Goal: Find specific page/section: Find specific page/section

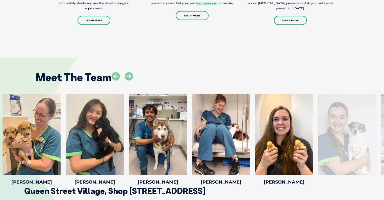
scroll to position [782, 0]
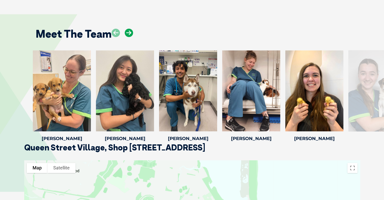
click at [127, 32] on icon at bounding box center [129, 33] width 8 height 8
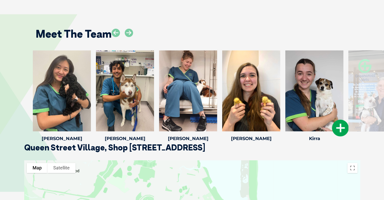
click at [324, 113] on div at bounding box center [314, 90] width 58 height 81
click at [334, 126] on icon at bounding box center [340, 127] width 17 height 17
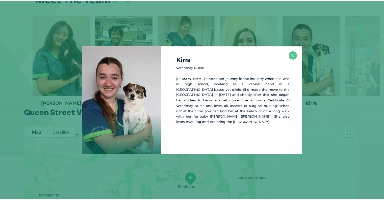
scroll to position [819, 0]
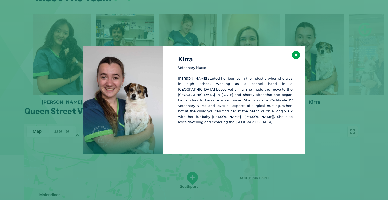
click at [294, 52] on button "×" at bounding box center [295, 55] width 8 height 8
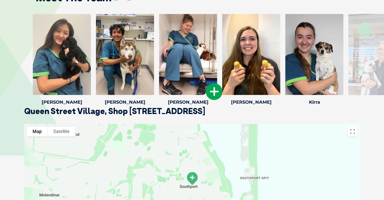
scroll to position [768, 0]
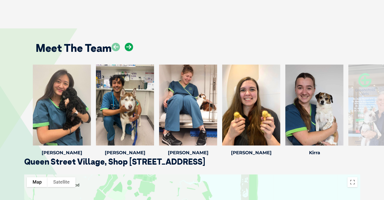
click at [129, 44] on icon at bounding box center [129, 47] width 8 height 8
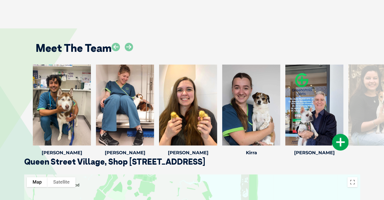
click at [338, 143] on icon at bounding box center [340, 142] width 17 height 17
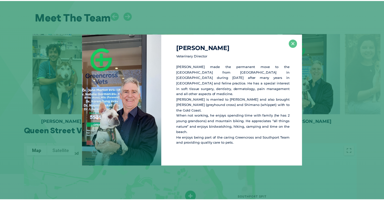
scroll to position [800, 0]
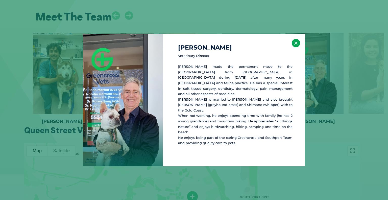
drag, startPoint x: 295, startPoint y: 49, endPoint x: 292, endPoint y: 46, distance: 3.8
click at [295, 47] on button "×" at bounding box center [295, 43] width 8 height 8
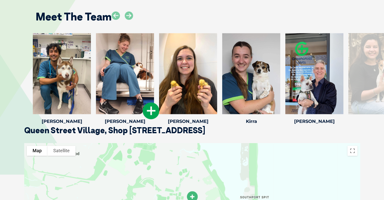
click at [145, 108] on icon at bounding box center [151, 110] width 17 height 17
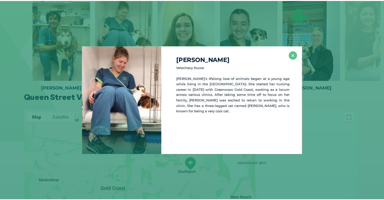
scroll to position [836, 0]
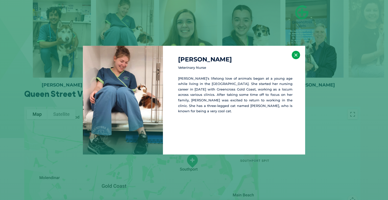
click at [298, 56] on button "×" at bounding box center [295, 55] width 8 height 8
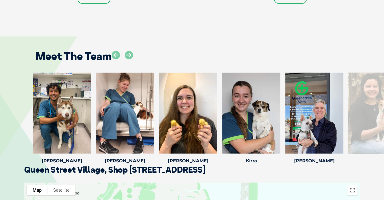
scroll to position [609, 0]
